Goal: Task Accomplishment & Management: Manage account settings

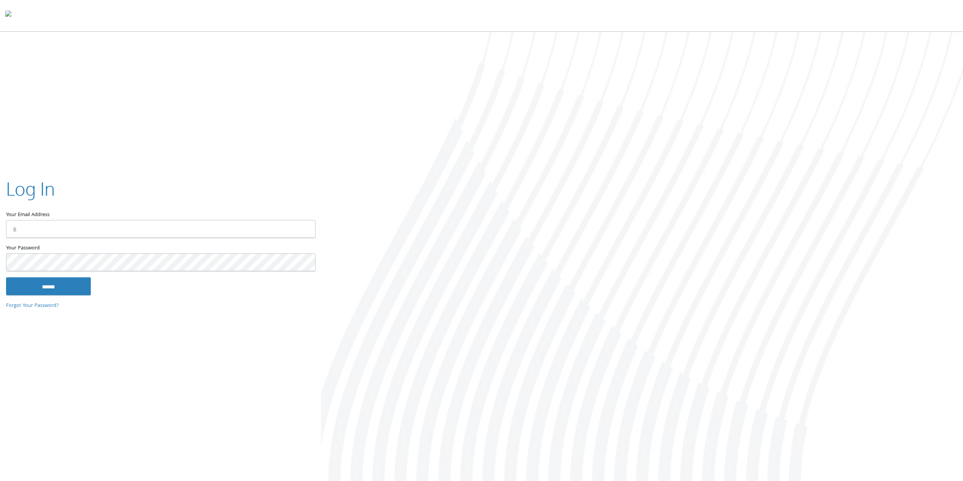
click at [111, 233] on input "Your Email Address" at bounding box center [161, 229] width 310 height 18
click at [67, 227] on input "Your Email Address" at bounding box center [161, 229] width 310 height 18
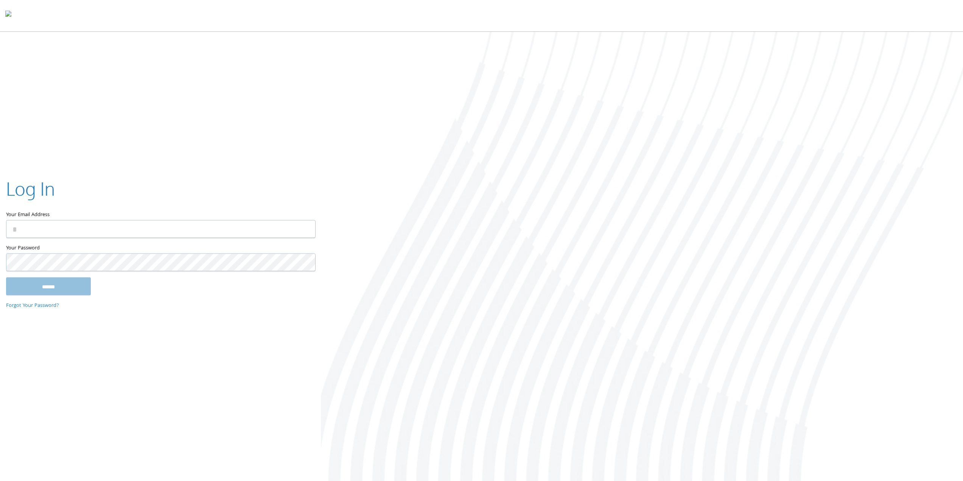
click at [67, 227] on input "Your Email Address" at bounding box center [161, 229] width 310 height 18
click at [101, 227] on input "Your Email Address" at bounding box center [161, 229] width 310 height 18
click at [113, 232] on input "Your Email Address" at bounding box center [161, 229] width 310 height 18
click at [86, 236] on input "Your Email Address" at bounding box center [161, 229] width 310 height 18
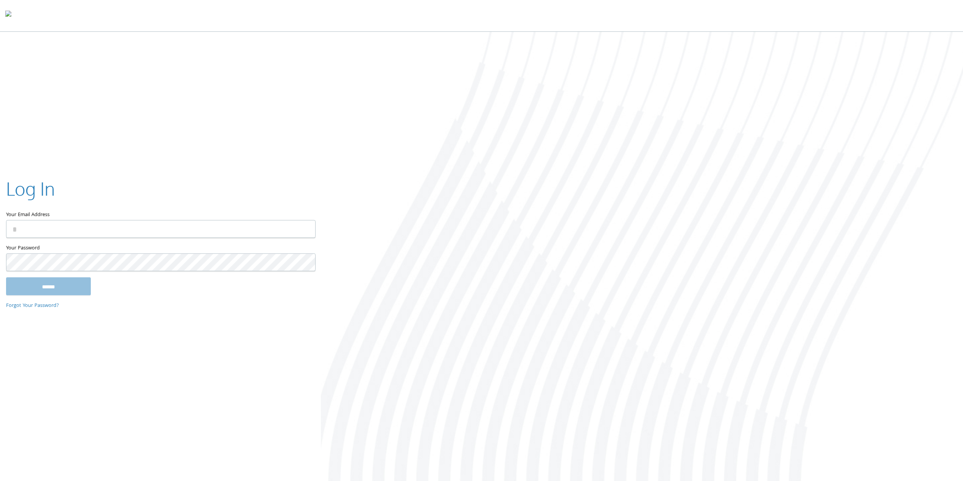
click at [59, 232] on input "Your Email Address" at bounding box center [161, 229] width 310 height 18
click at [404, 90] on div at bounding box center [642, 257] width 642 height 451
